Goal: Transaction & Acquisition: Purchase product/service

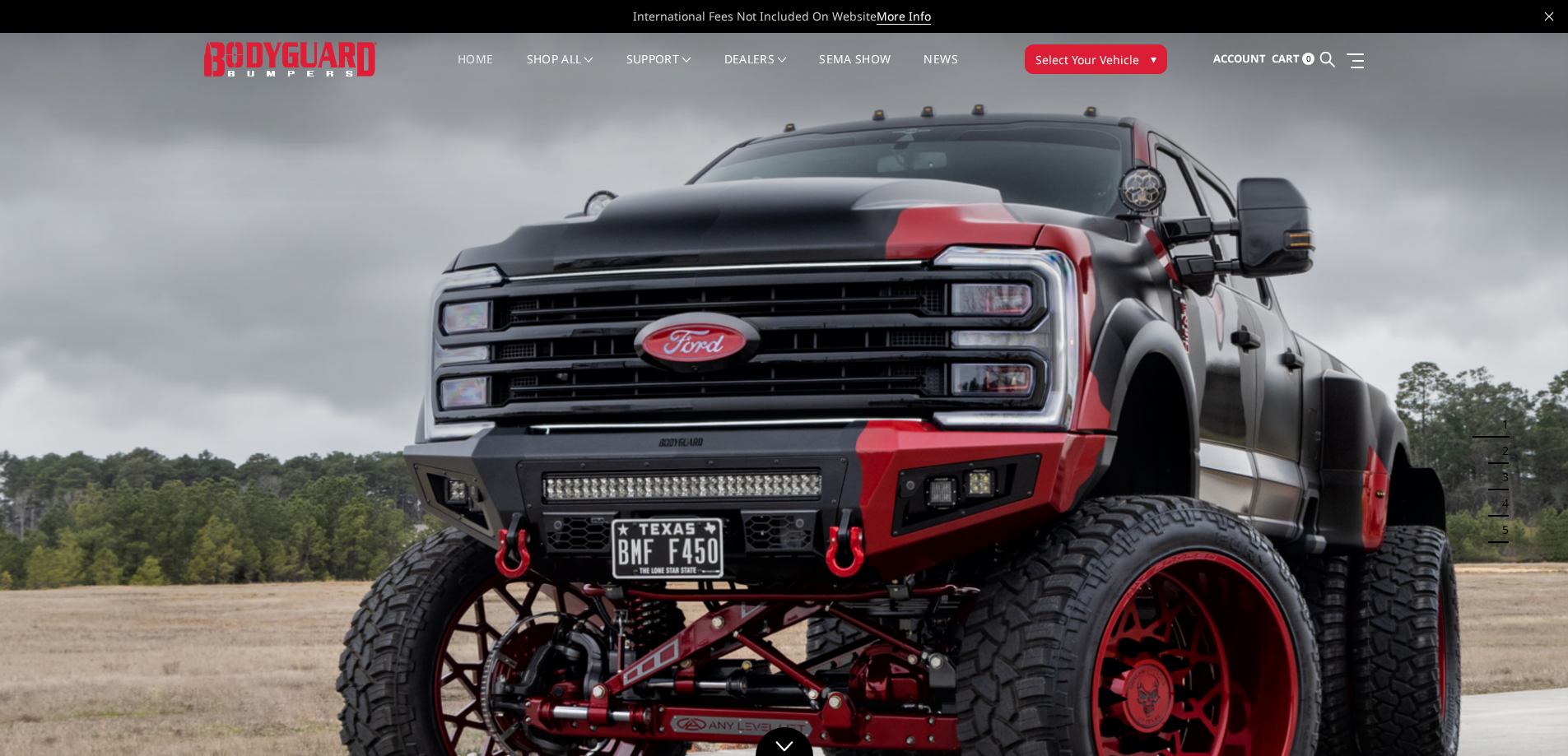
click at [380, 279] on img at bounding box center [784, 474] width 1568 height 882
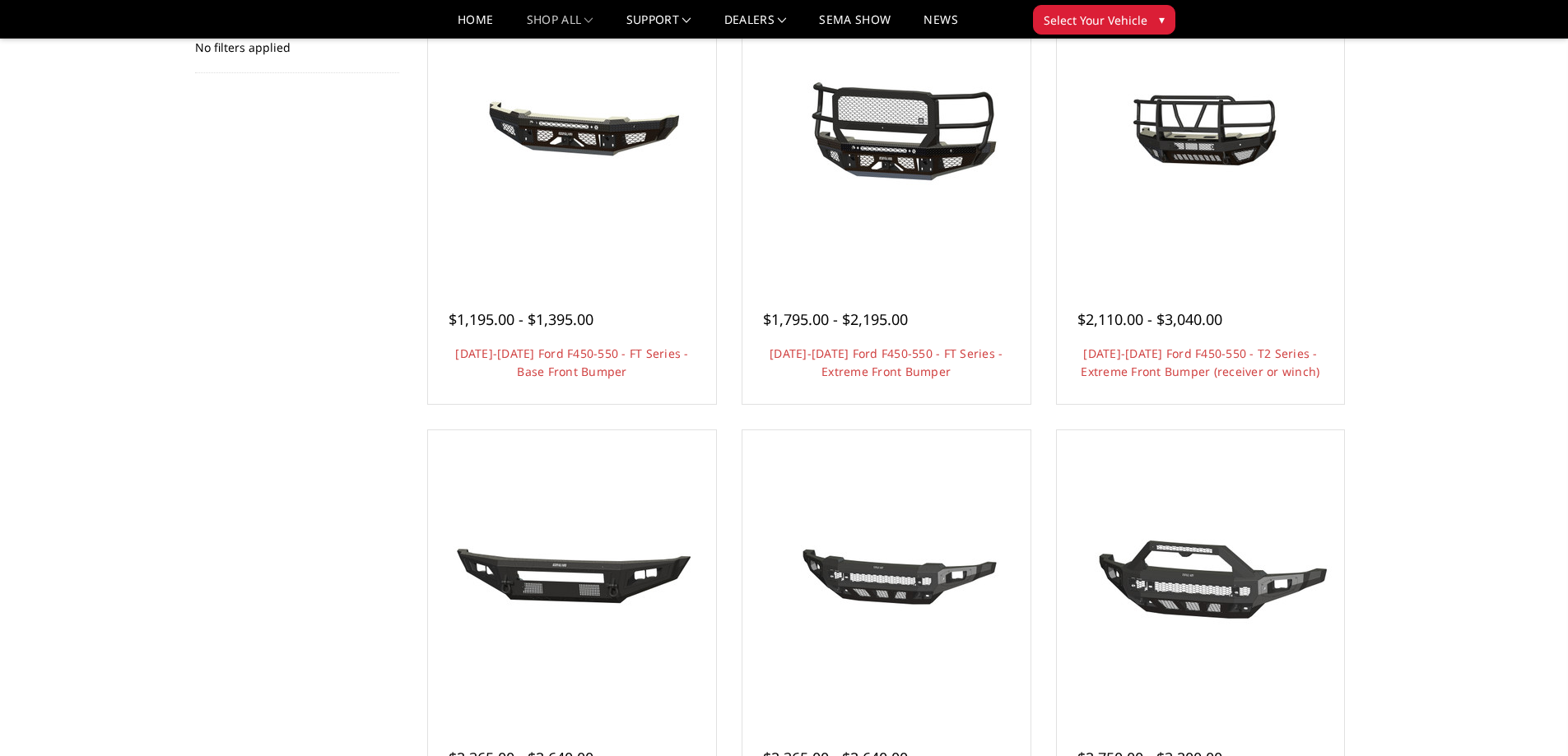
scroll to position [165, 0]
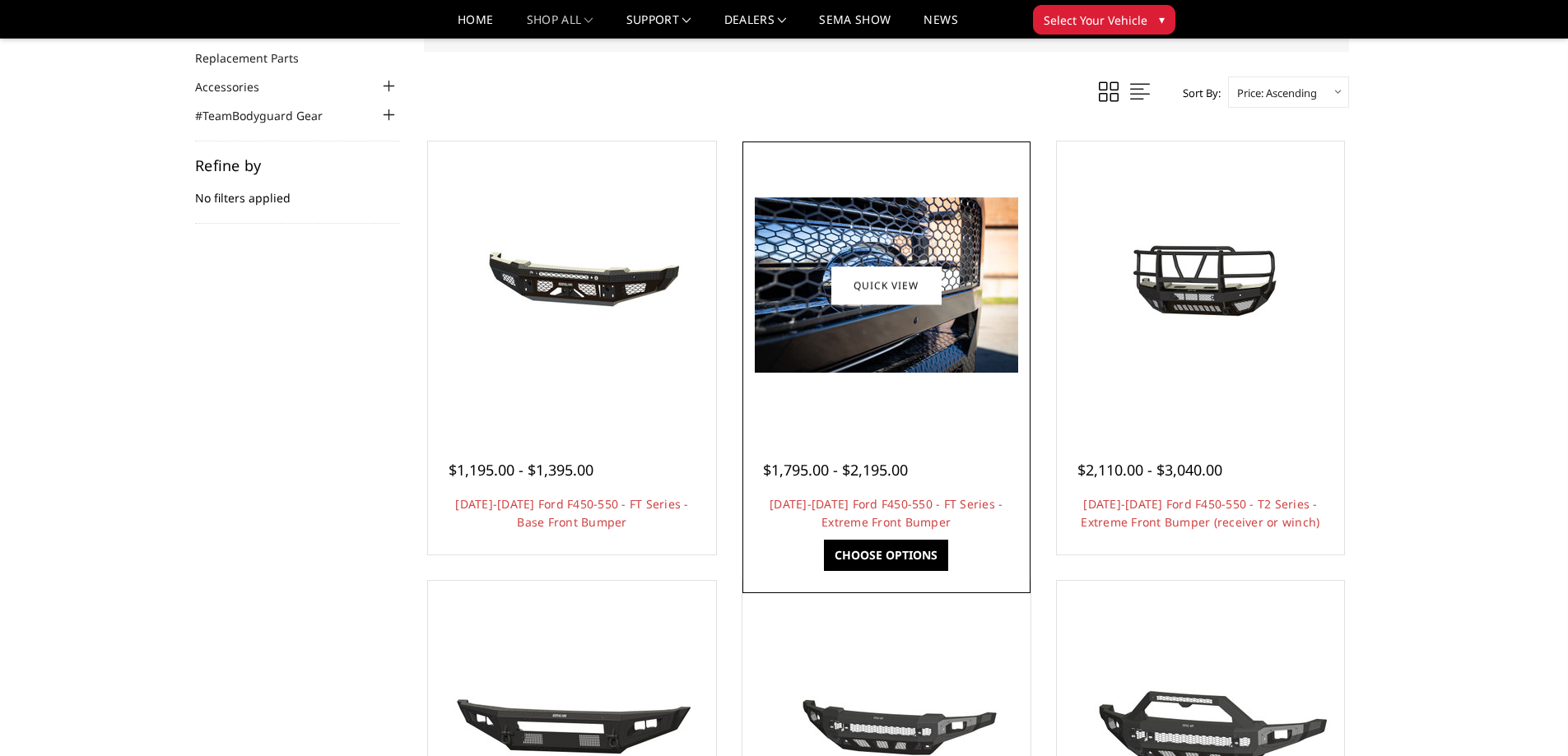
click at [875, 472] on span "$1,795.00 - $2,195.00" at bounding box center [835, 469] width 145 height 20
click at [882, 515] on link "2023-2025 Ford F450-550 - FT Series - Extreme Front Bumper" at bounding box center [885, 513] width 233 height 34
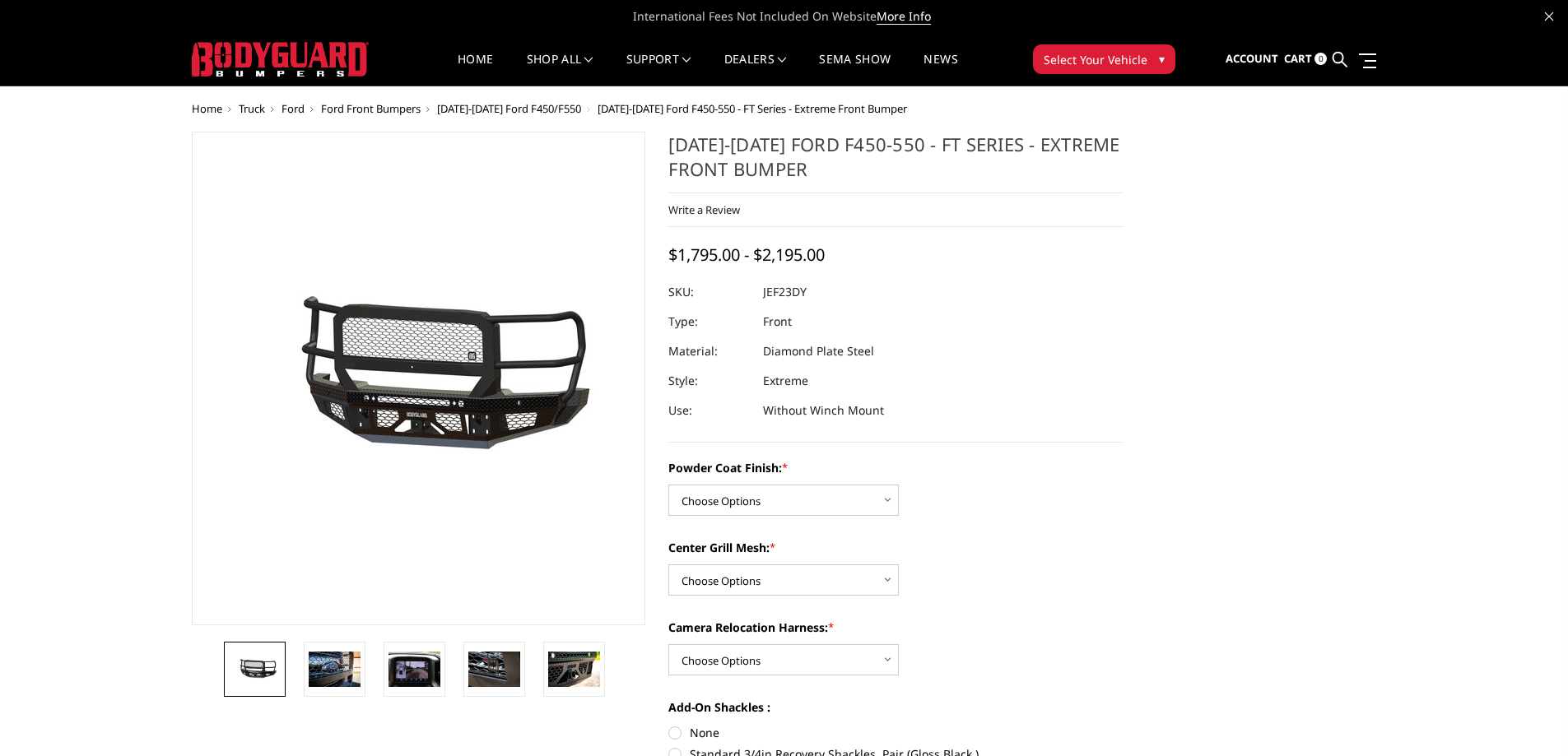
click at [1073, 420] on dl "SKU: JEF23DY UPC: Type: Front Material: Diamond Plate Steel Style: Extreme Use:…" at bounding box center [895, 351] width 454 height 148
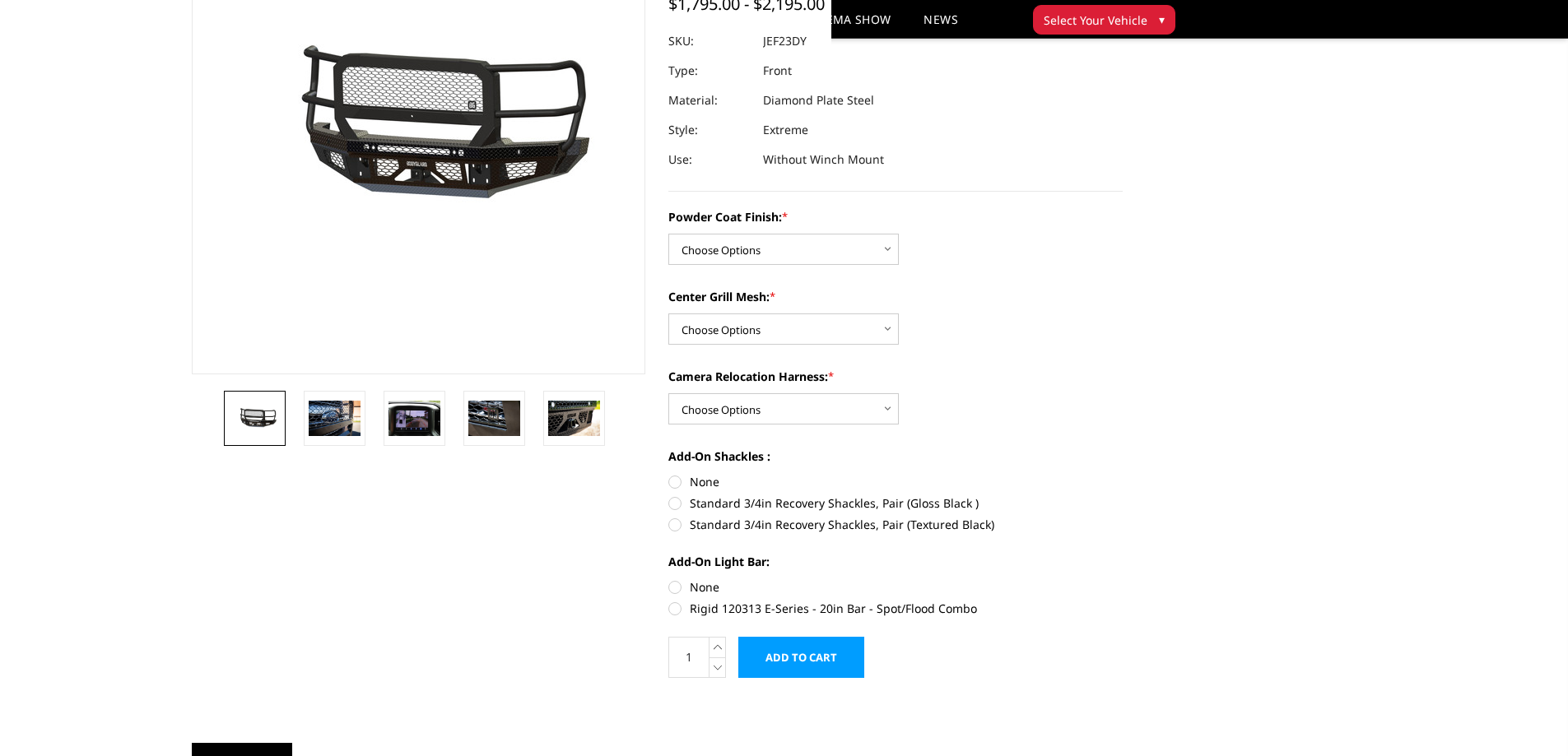
scroll to position [165, 0]
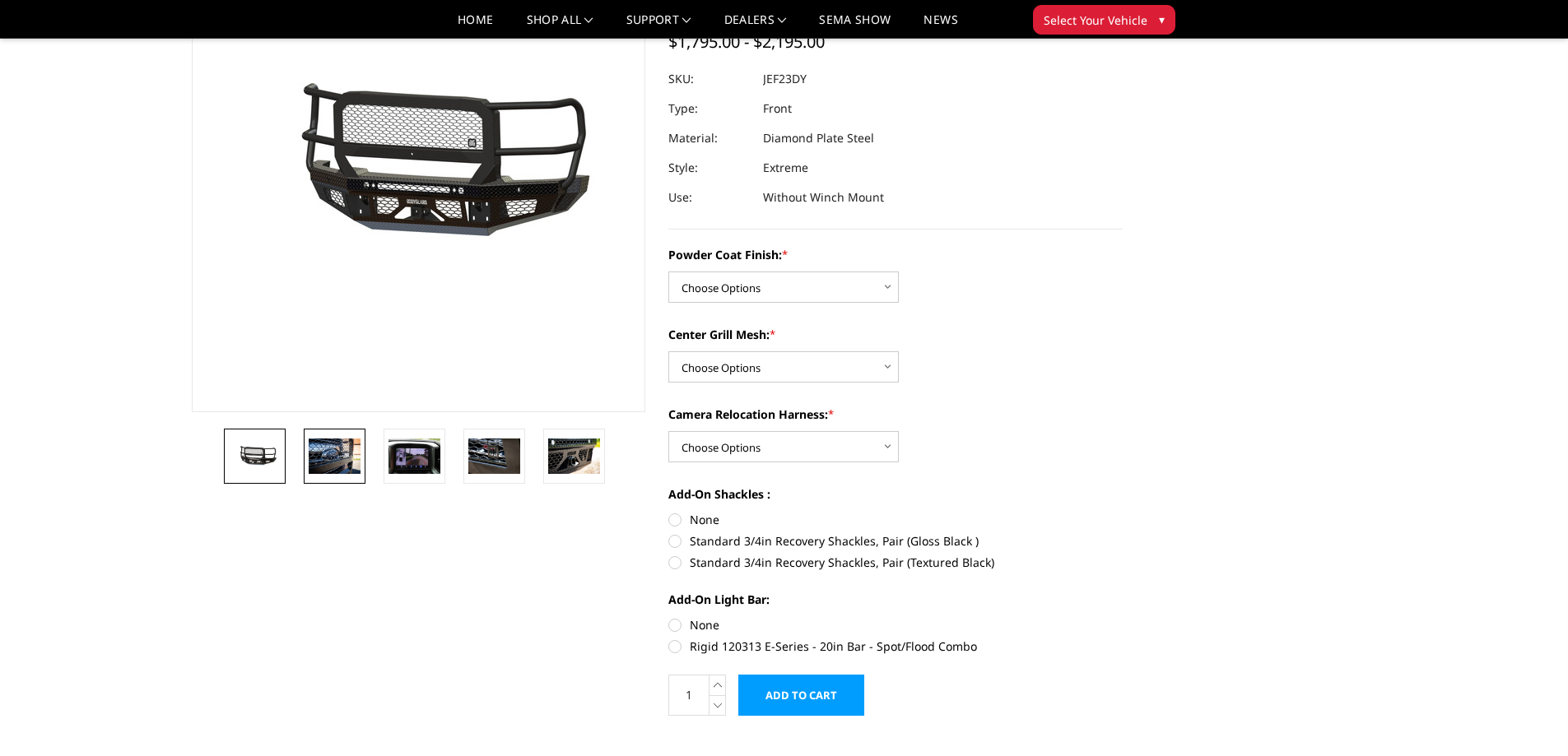
click at [336, 455] on img at bounding box center [333, 455] width 52 height 35
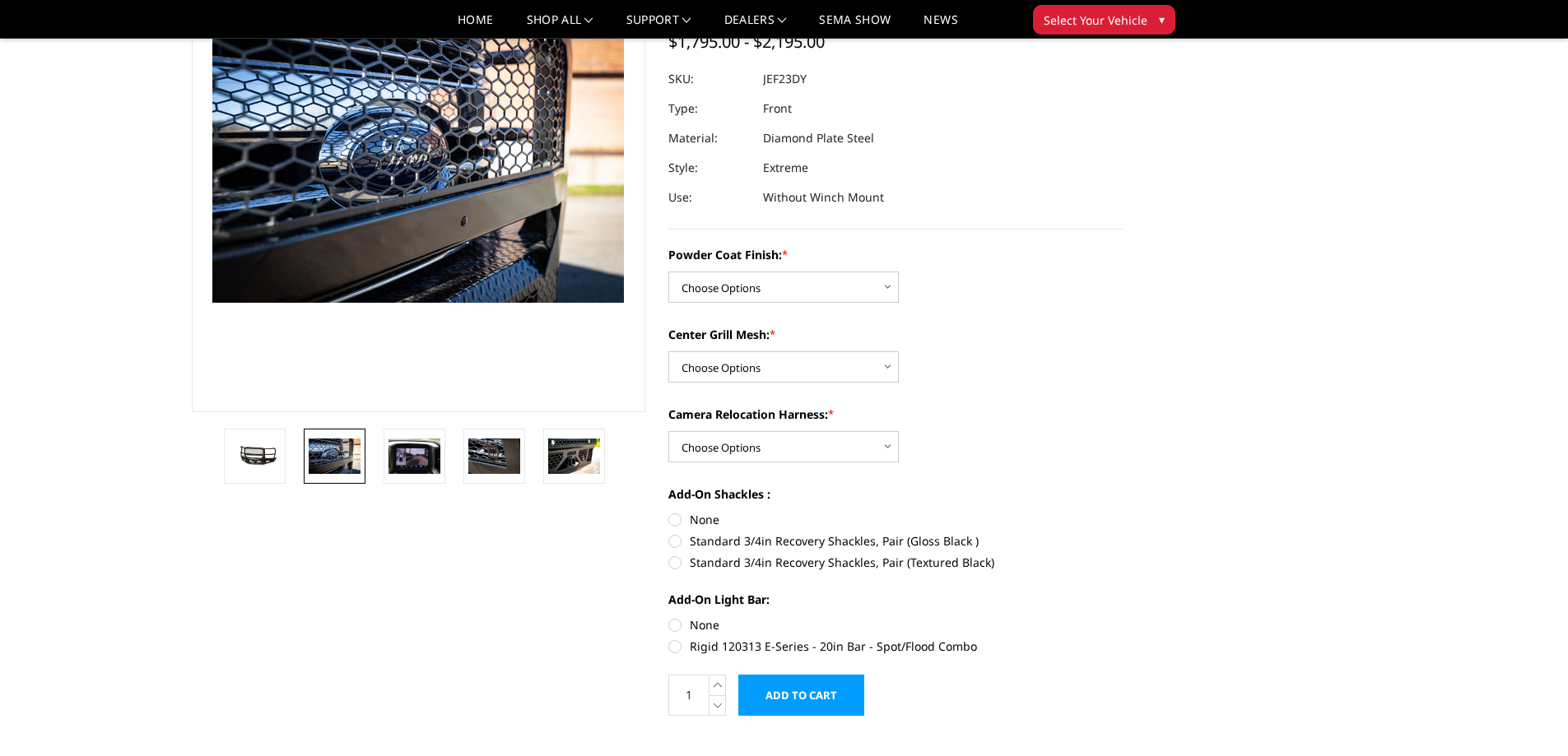
scroll to position [125, 0]
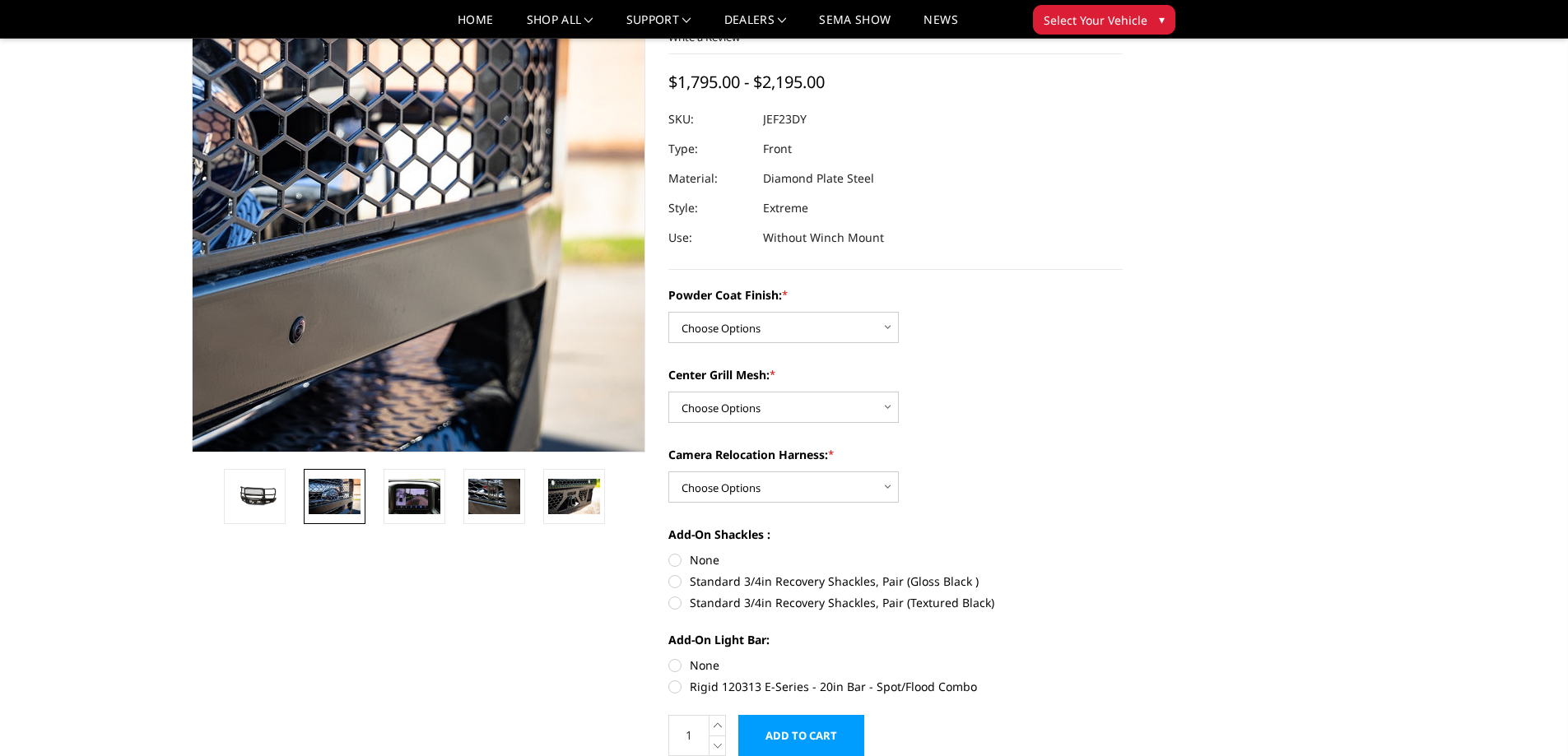
click at [600, 249] on img at bounding box center [179, 187] width 1054 height 702
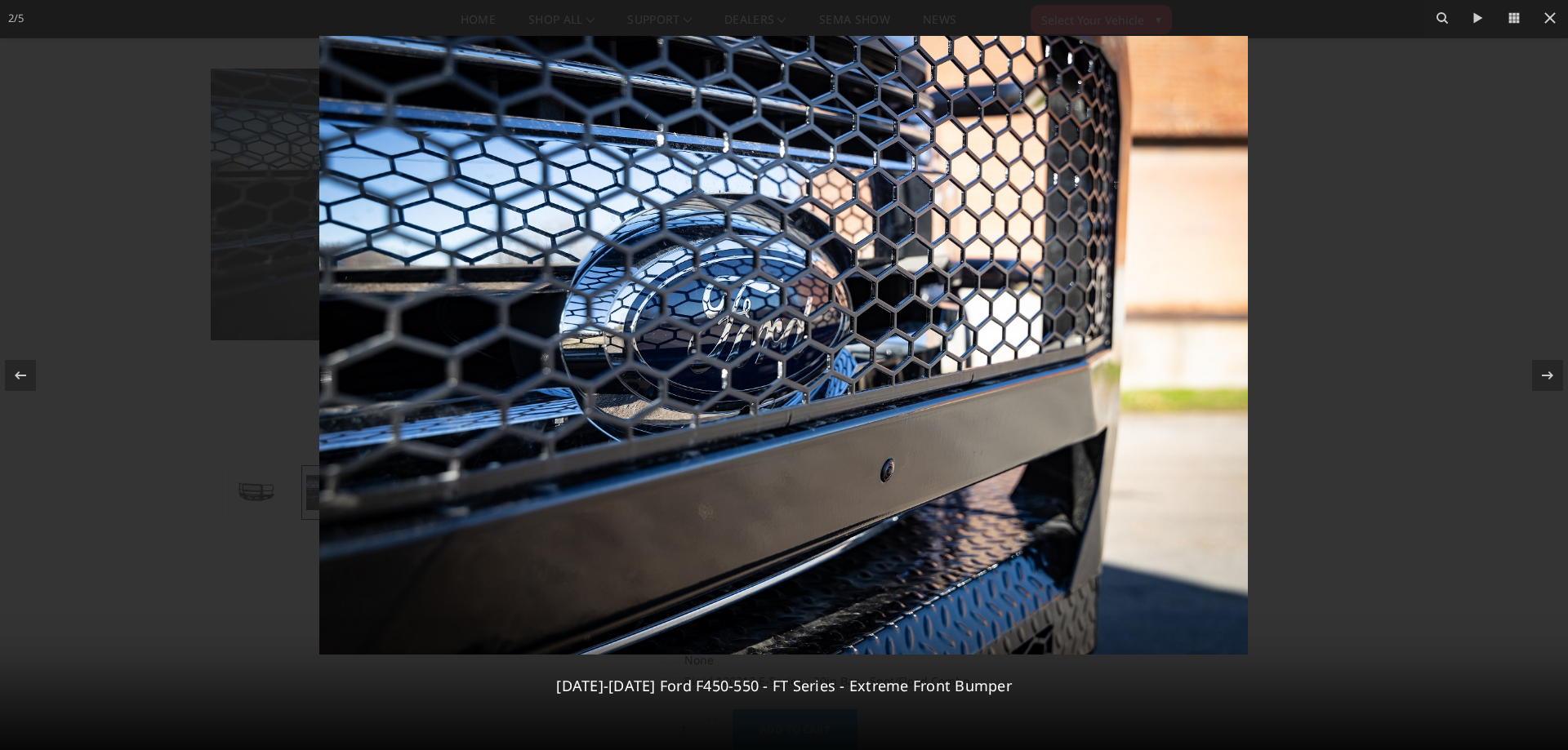
click at [1508, 387] on div at bounding box center [784, 375] width 1568 height 750
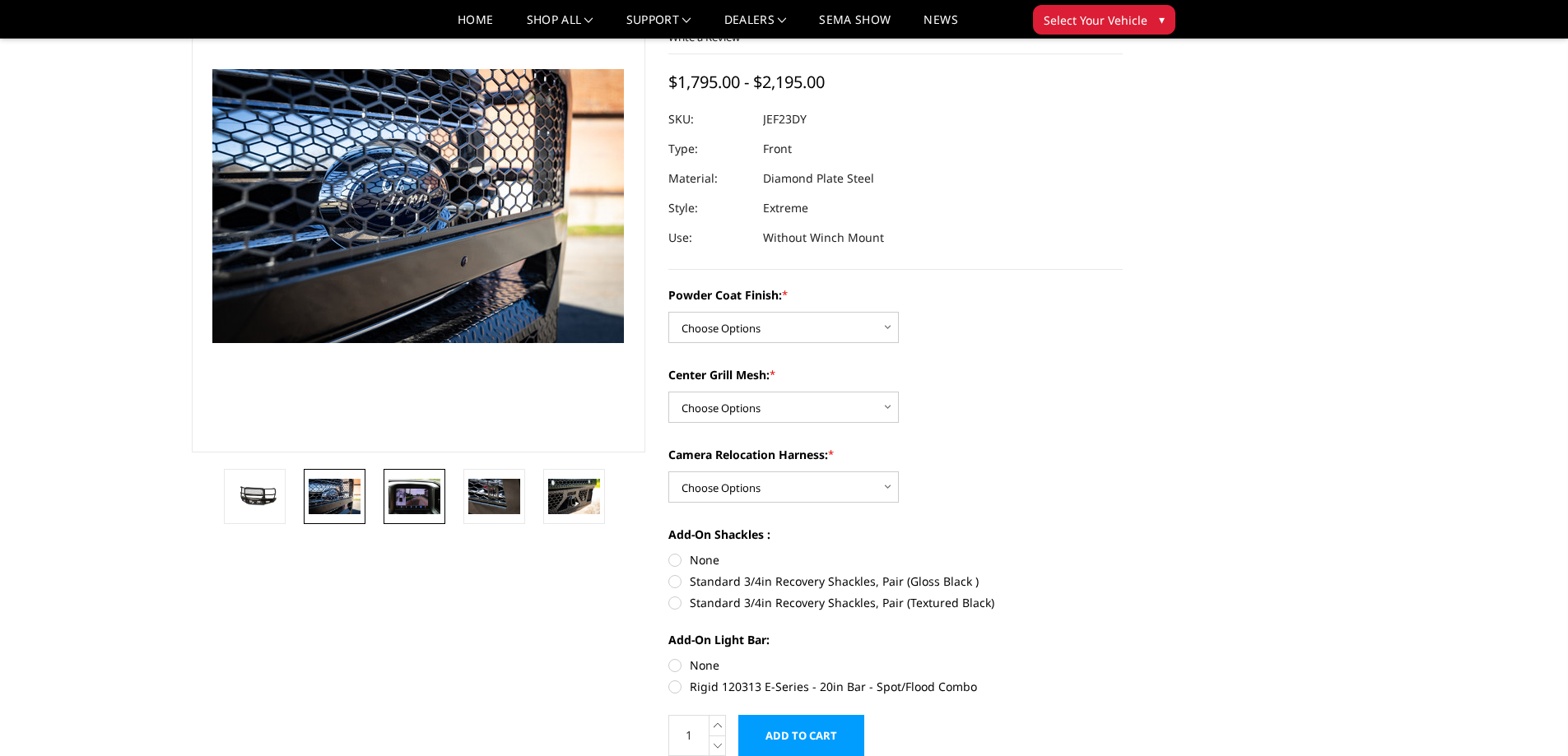
click at [398, 489] on img at bounding box center [414, 496] width 52 height 35
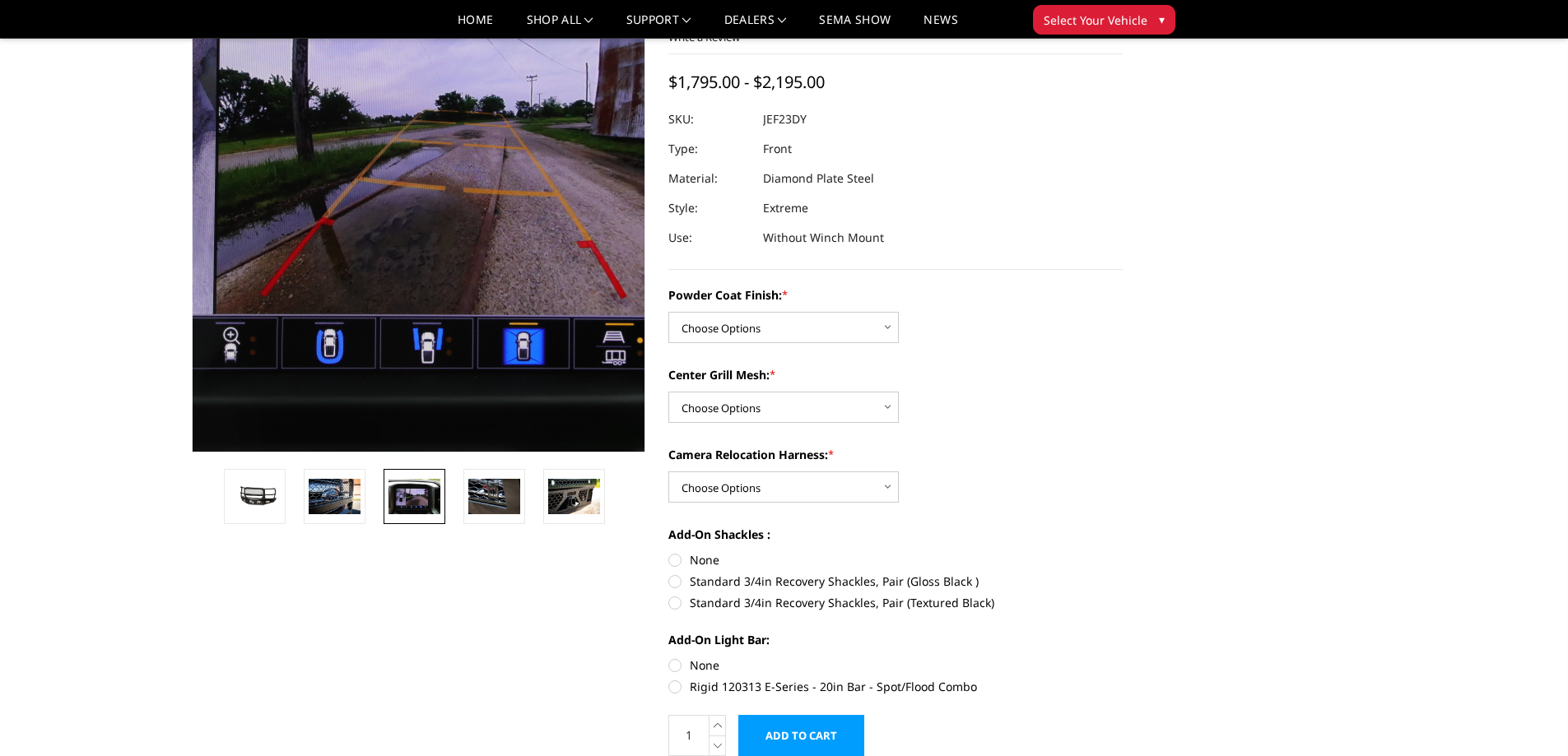
click at [453, 287] on img at bounding box center [393, 138] width 1054 height 702
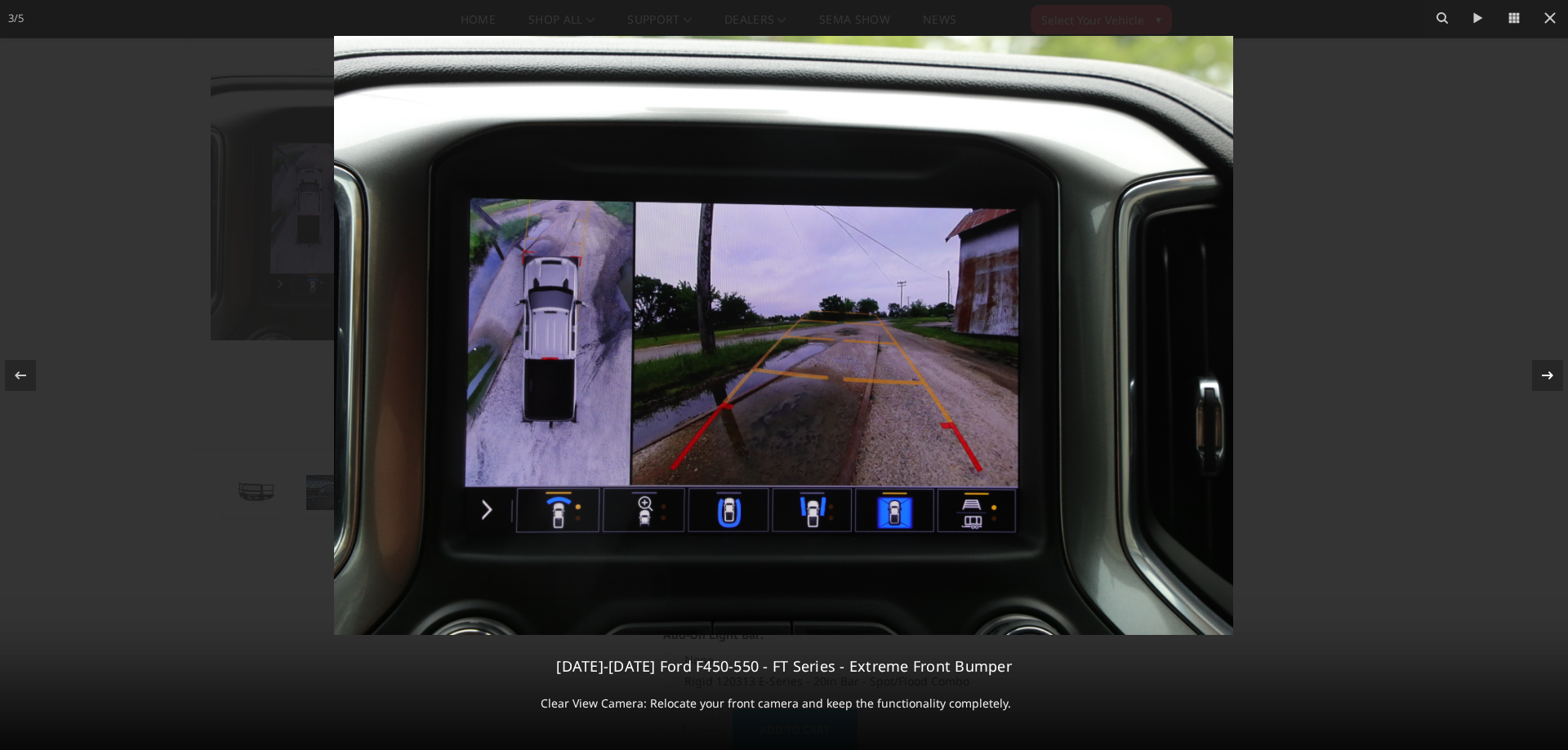
click at [1548, 376] on icon at bounding box center [1547, 375] width 20 height 20
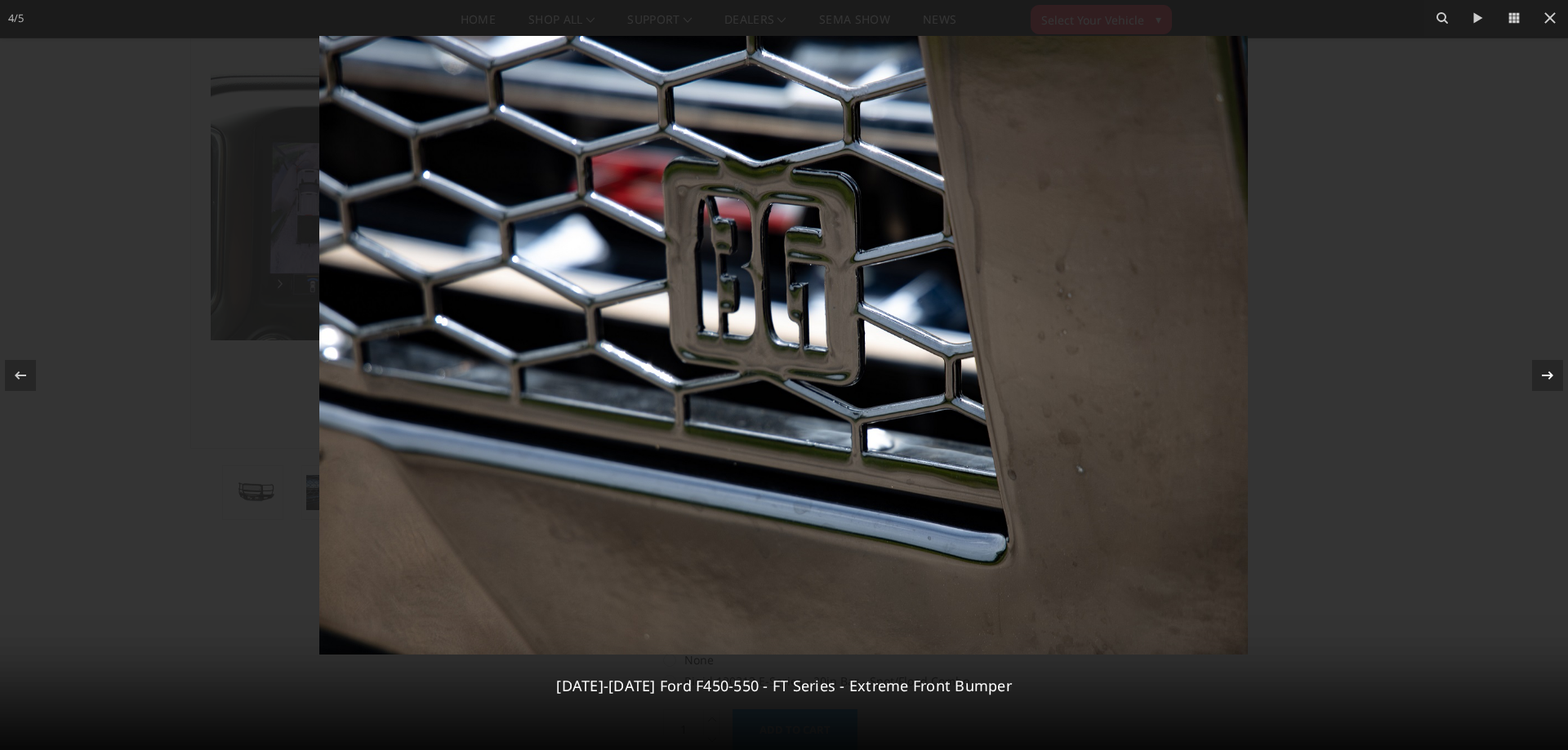
click at [1548, 376] on icon at bounding box center [1547, 375] width 20 height 20
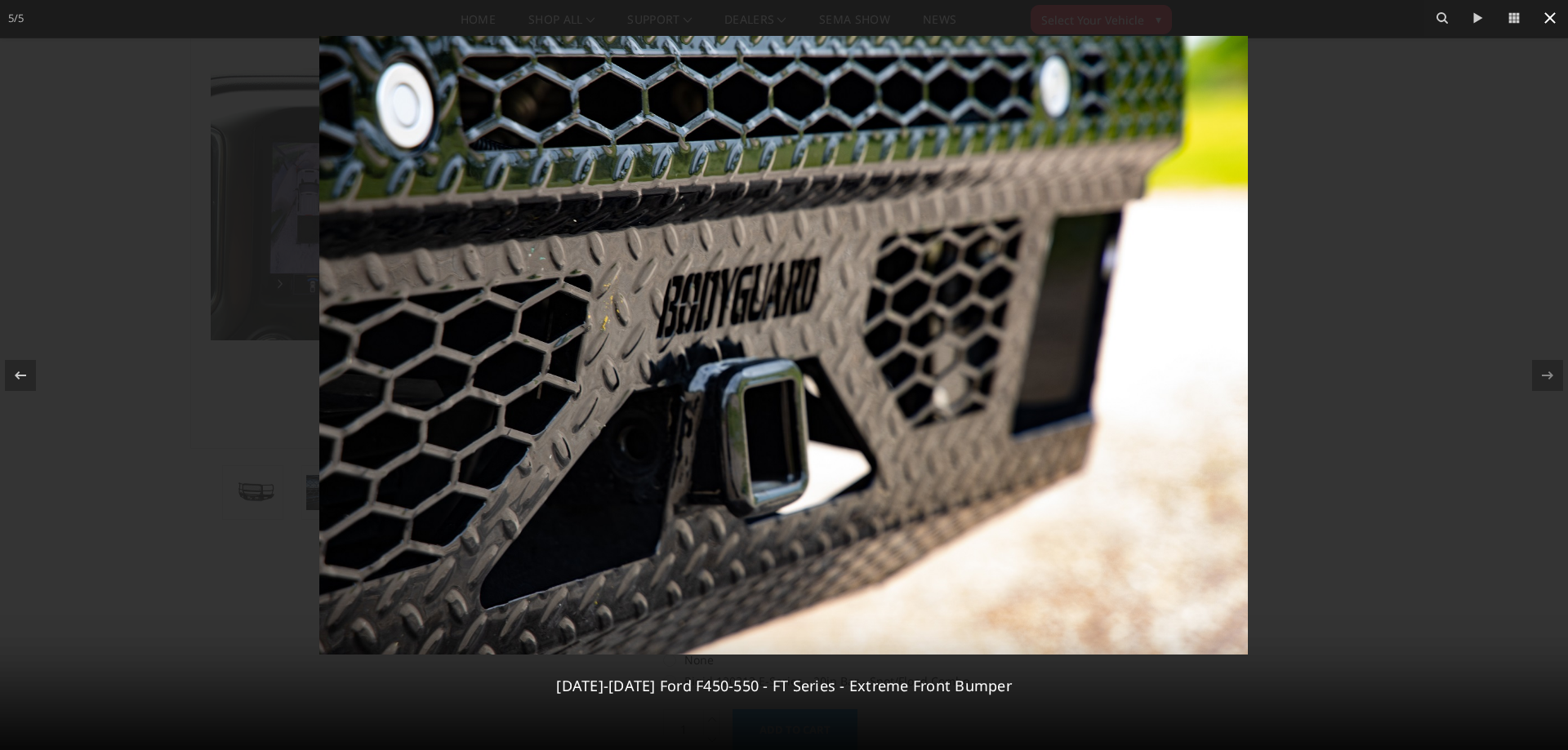
click at [1555, 4] on button at bounding box center [1549, 18] width 36 height 36
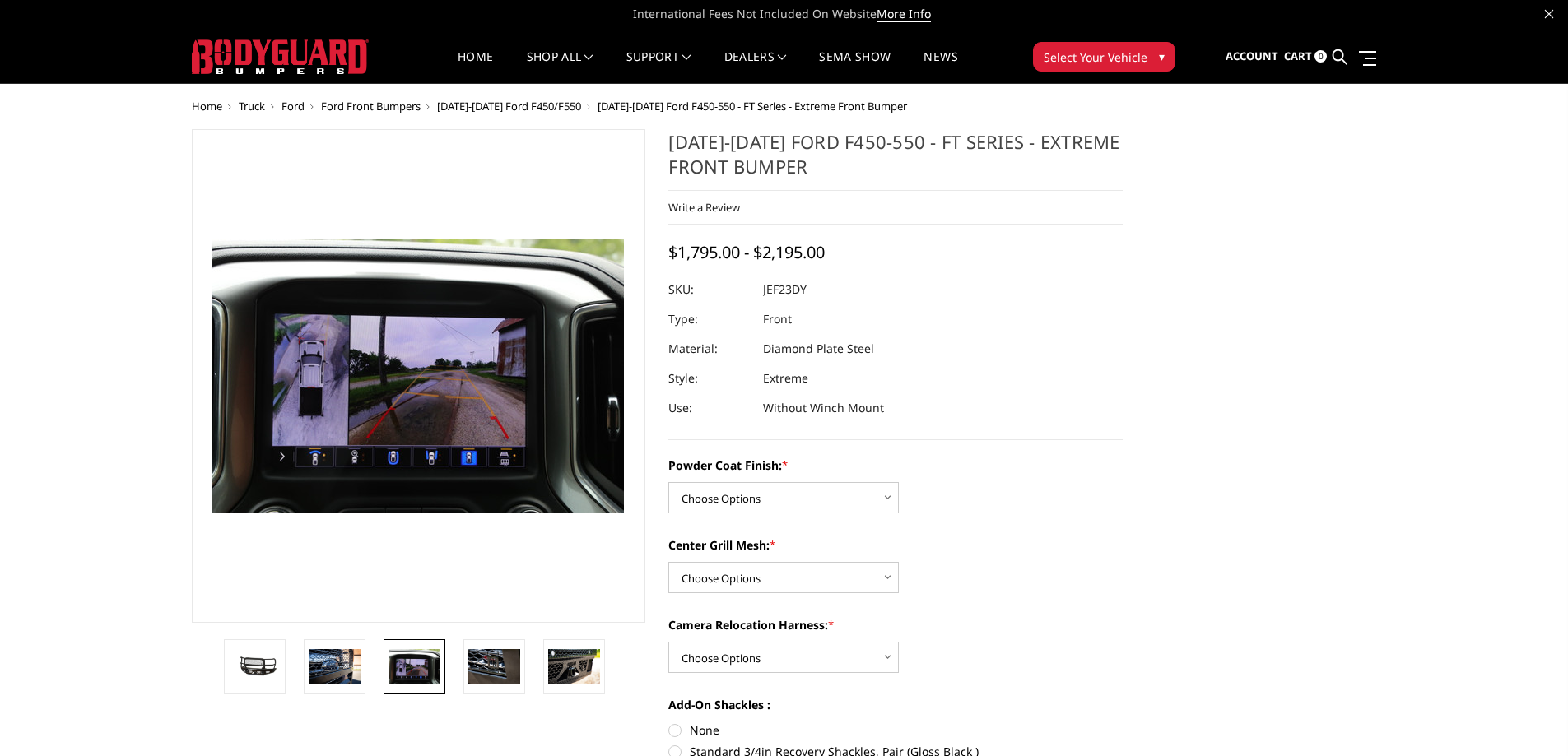
scroll to position [0, 0]
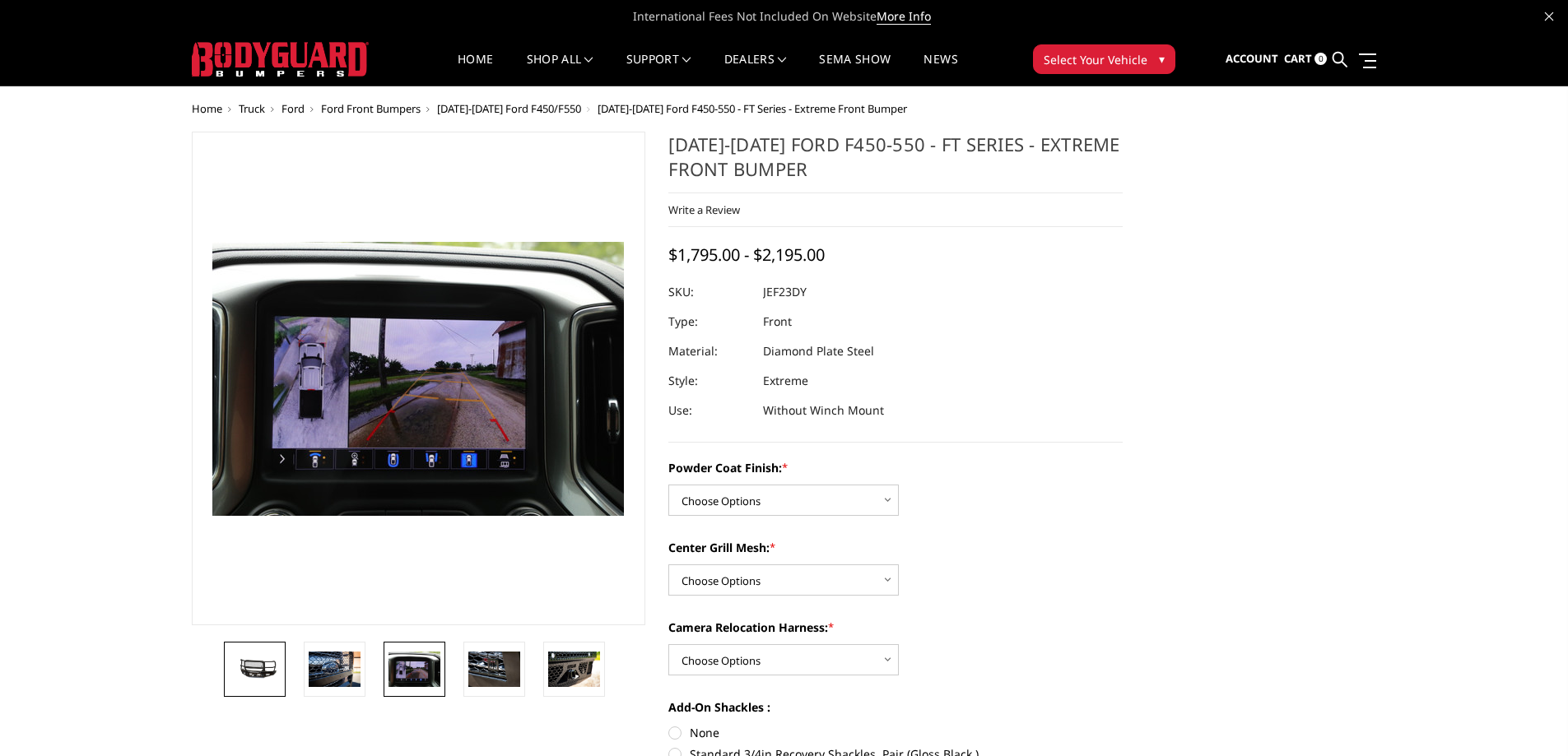
click at [260, 668] on img at bounding box center [254, 669] width 52 height 23
